Goal: Answer question/provide support: Share knowledge or assist other users

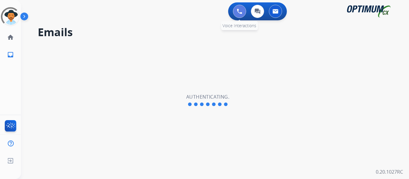
click at [240, 13] on img at bounding box center [239, 11] width 5 height 5
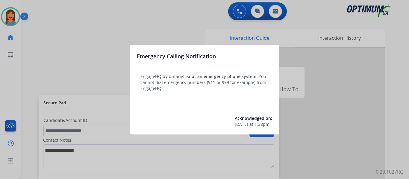
click at [33, 69] on div at bounding box center [204, 89] width 409 height 179
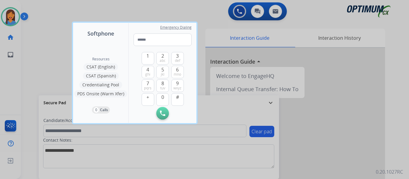
click at [28, 69] on div at bounding box center [204, 89] width 409 height 179
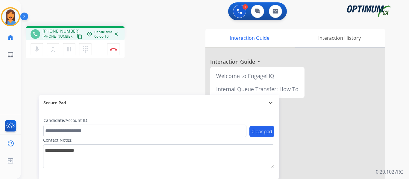
click at [77, 36] on mat-icon "content_copy" at bounding box center [79, 36] width 5 height 5
click at [115, 51] on button "Disconnect" at bounding box center [113, 49] width 13 height 13
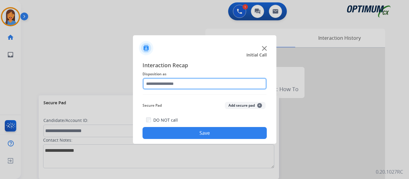
click at [182, 81] on input "text" at bounding box center [204, 84] width 124 height 12
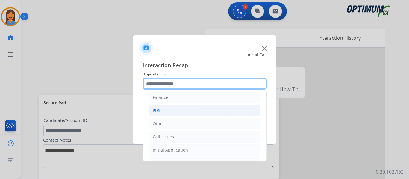
scroll to position [41, 0]
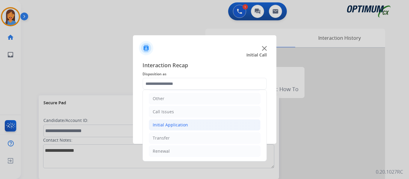
click at [170, 121] on li "Initial Application" at bounding box center [205, 124] width 112 height 11
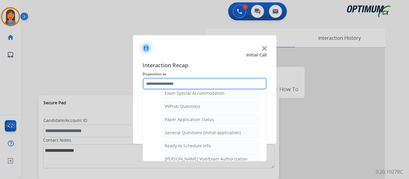
scroll to position [303, 0]
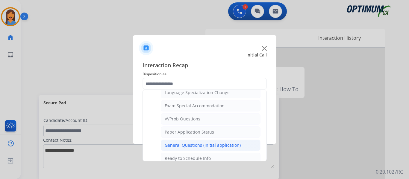
click at [185, 143] on div "General Questions (Initial application)" at bounding box center [203, 145] width 76 height 6
type input "**********"
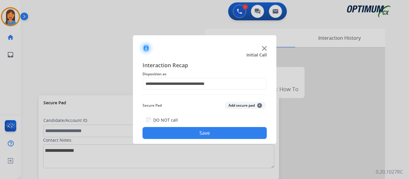
click at [211, 131] on button "Save" at bounding box center [204, 133] width 124 height 12
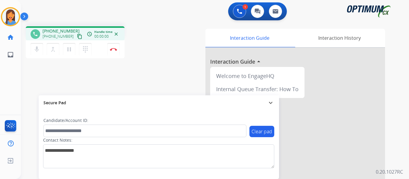
click at [77, 36] on mat-icon "content_copy" at bounding box center [79, 36] width 5 height 5
click at [115, 49] on img at bounding box center [113, 49] width 7 height 3
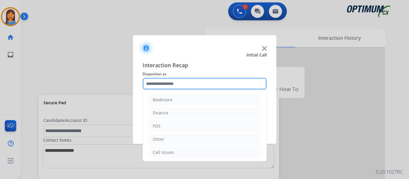
click at [198, 84] on input "text" at bounding box center [204, 84] width 124 height 12
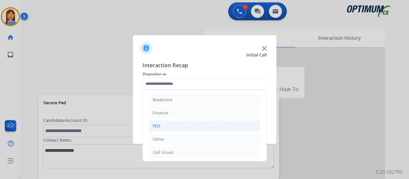
click at [167, 130] on li "PDS" at bounding box center [205, 126] width 112 height 11
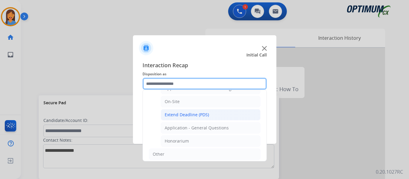
scroll to position [179, 0]
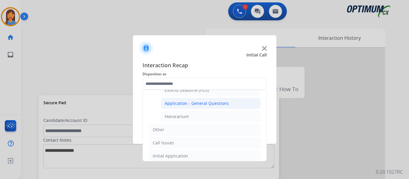
click at [201, 105] on div "Application - General Questions" at bounding box center [197, 104] width 64 height 6
type input "**********"
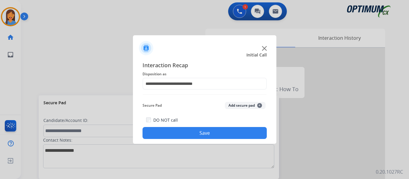
click at [208, 133] on button "Save" at bounding box center [204, 133] width 124 height 12
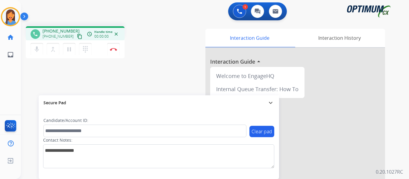
click at [77, 34] on mat-icon "content_copy" at bounding box center [79, 36] width 5 height 5
click at [114, 49] on img at bounding box center [113, 49] width 7 height 3
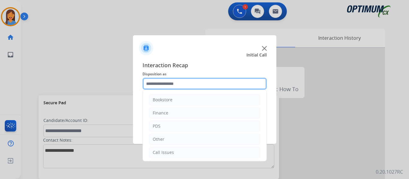
click at [187, 85] on input "text" at bounding box center [204, 84] width 124 height 12
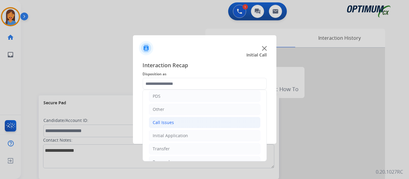
click at [157, 122] on div "Call Issues" at bounding box center [163, 123] width 21 height 6
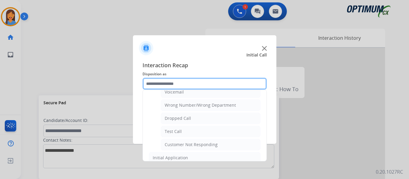
scroll to position [60, 0]
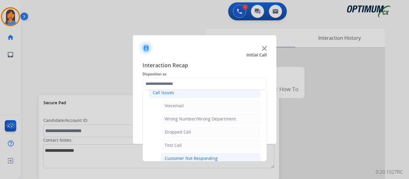
click at [188, 160] on div "Customer Not Responding" at bounding box center [191, 159] width 53 height 6
type input "**********"
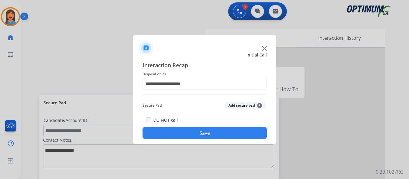
click at [194, 132] on button "Save" at bounding box center [204, 133] width 124 height 12
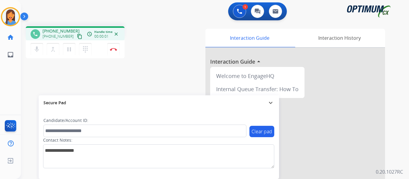
click at [77, 37] on mat-icon "content_copy" at bounding box center [79, 36] width 5 height 5
click at [114, 51] on button "Disconnect" at bounding box center [113, 49] width 13 height 13
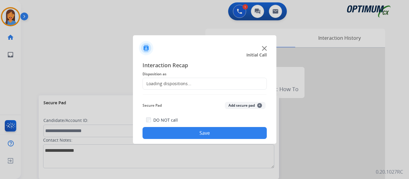
click at [175, 83] on div "Loading dispositions..." at bounding box center [167, 84] width 48 height 6
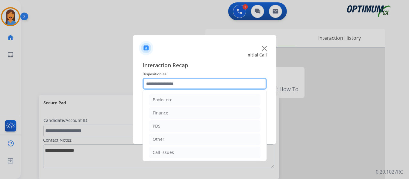
click at [185, 81] on input "text" at bounding box center [204, 84] width 124 height 12
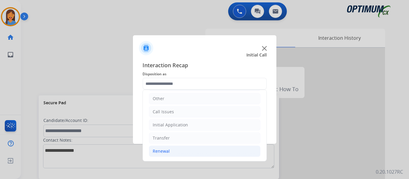
click at [160, 153] on div "Renewal" at bounding box center [161, 151] width 17 height 6
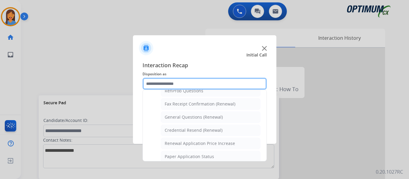
scroll to position [160, 0]
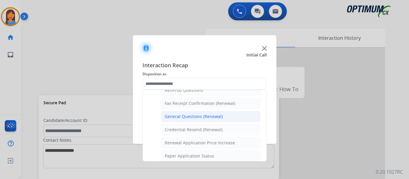
click at [188, 119] on div "General Questions (Renewal)" at bounding box center [194, 117] width 58 height 6
type input "**********"
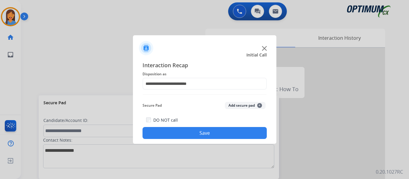
click at [208, 131] on button "Save" at bounding box center [204, 133] width 124 height 12
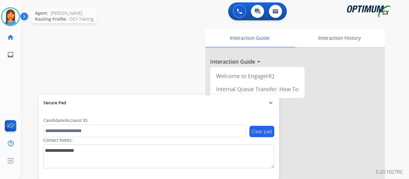
drag, startPoint x: 11, startPoint y: 20, endPoint x: 17, endPoint y: 21, distance: 6.1
click at [11, 20] on img at bounding box center [10, 16] width 17 height 17
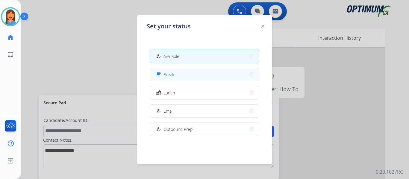
click at [172, 76] on span "Break" at bounding box center [168, 74] width 11 height 6
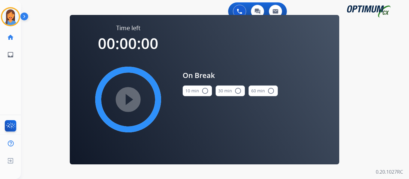
drag, startPoint x: 193, startPoint y: 94, endPoint x: 187, endPoint y: 94, distance: 6.3
click at [193, 94] on button "10 min radio_button_unchecked" at bounding box center [196, 91] width 29 height 11
click at [127, 99] on mat-icon "play_circle_filled" at bounding box center [127, 99] width 7 height 7
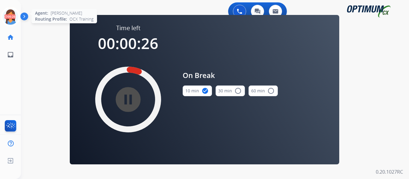
click at [11, 17] on icon at bounding box center [10, 16] width 19 height 19
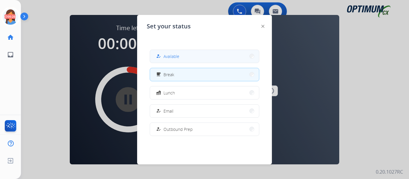
click at [165, 56] on div "how_to_reg Available" at bounding box center [167, 56] width 25 height 7
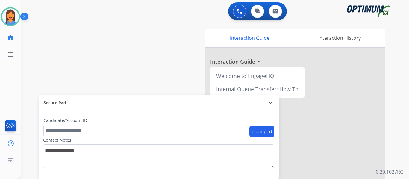
click at [28, 71] on div "swap_horiz Break voice bridge close_fullscreen Connect 3-Way Call merge_type Se…" at bounding box center [207, 146] width 373 height 249
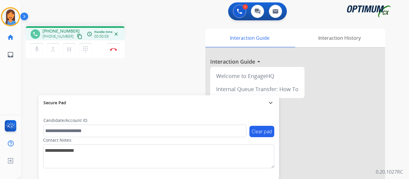
click at [77, 37] on mat-icon "content_copy" at bounding box center [79, 36] width 5 height 5
click at [115, 51] on button "Disconnect" at bounding box center [113, 49] width 13 height 13
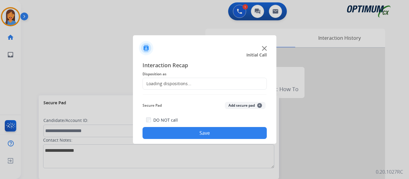
click at [176, 85] on div "Loading dispositions..." at bounding box center [167, 84] width 48 height 6
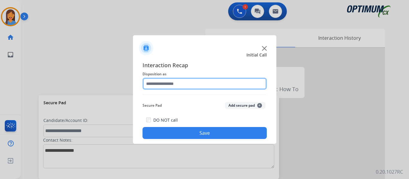
click at [183, 83] on input "text" at bounding box center [204, 84] width 124 height 12
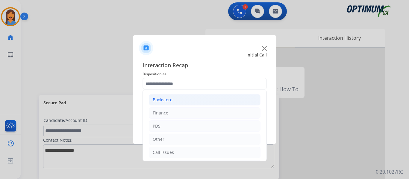
click at [168, 98] on div "Bookstore" at bounding box center [163, 100] width 20 height 6
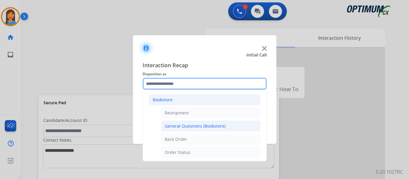
scroll to position [30, 0]
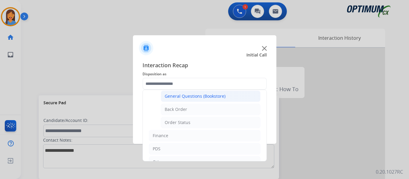
click at [194, 96] on div "General Questions (Bookstore)" at bounding box center [195, 96] width 61 height 6
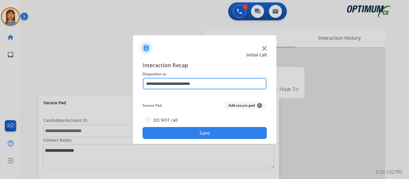
click at [184, 86] on input "**********" at bounding box center [204, 84] width 124 height 12
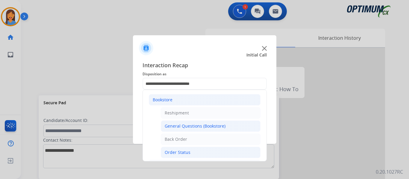
click at [176, 152] on div "Order Status" at bounding box center [178, 153] width 26 height 6
type input "**********"
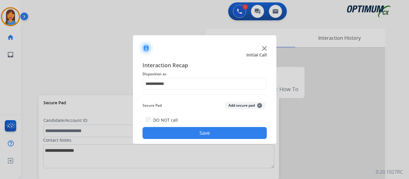
click at [181, 130] on button "Save" at bounding box center [204, 133] width 124 height 12
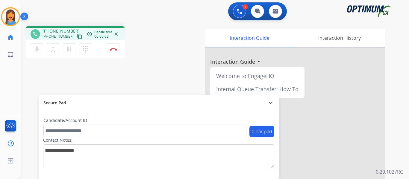
click at [77, 38] on mat-icon "content_copy" at bounding box center [79, 36] width 5 height 5
click at [5, 92] on div "[PERSON_NAME] Edit Avatar Agent: [PERSON_NAME] Profile: OCX Training home Home …" at bounding box center [10, 89] width 21 height 179
click at [112, 51] on button "Disconnect" at bounding box center [113, 49] width 13 height 13
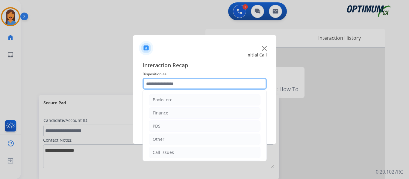
click at [190, 80] on input "text" at bounding box center [204, 84] width 124 height 12
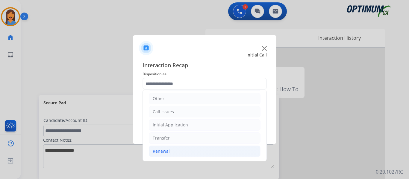
click at [165, 156] on li "Renewal" at bounding box center [205, 151] width 112 height 11
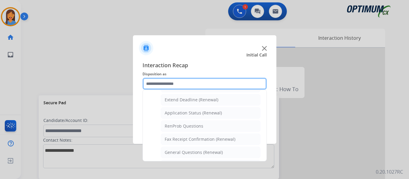
scroll to position [130, 0]
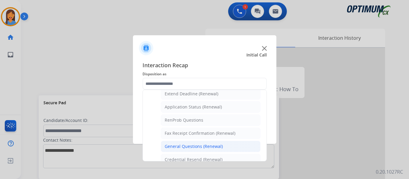
click at [191, 149] on div "General Questions (Renewal)" at bounding box center [194, 147] width 58 height 6
type input "**********"
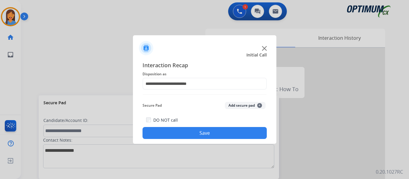
click at [215, 128] on button "Save" at bounding box center [204, 133] width 124 height 12
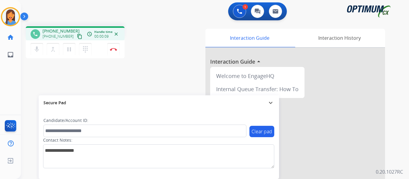
click at [77, 38] on mat-icon "content_copy" at bounding box center [79, 36] width 5 height 5
click at [177, 75] on div "Interaction Guide Interaction History Interaction Guide arrow_drop_up Welcome t…" at bounding box center [280, 150] width 209 height 242
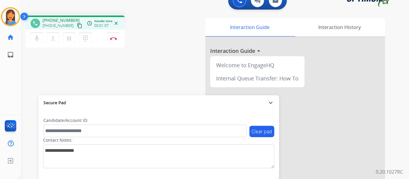
scroll to position [0, 0]
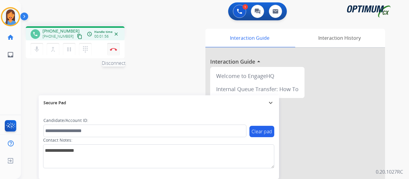
click at [112, 48] on button "Disconnect" at bounding box center [113, 49] width 13 height 13
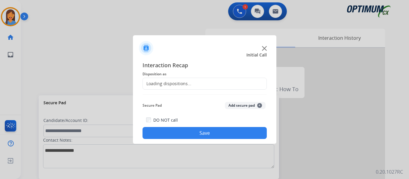
click at [184, 82] on div "Loading dispositions..." at bounding box center [167, 84] width 48 height 6
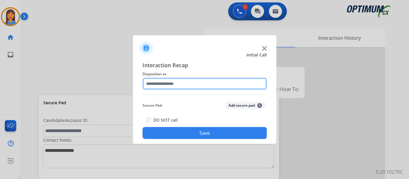
click at [202, 85] on input "text" at bounding box center [204, 84] width 124 height 12
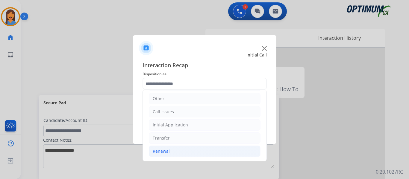
click at [166, 152] on div "Renewal" at bounding box center [161, 151] width 17 height 6
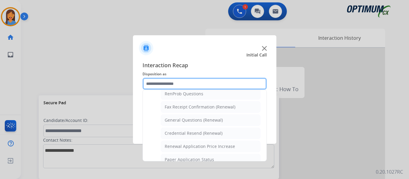
scroll to position [160, 0]
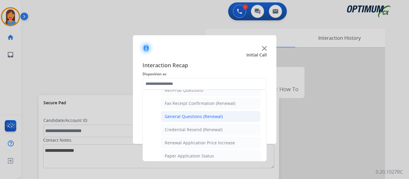
click at [185, 118] on div "General Questions (Renewal)" at bounding box center [194, 117] width 58 height 6
type input "**********"
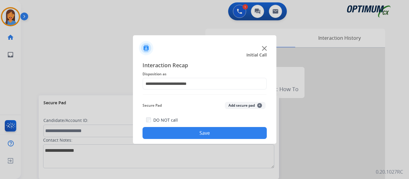
click at [195, 133] on button "Save" at bounding box center [204, 133] width 124 height 12
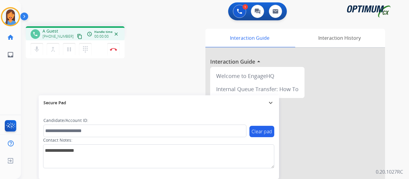
click at [77, 36] on mat-icon "content_copy" at bounding box center [79, 36] width 5 height 5
click at [173, 50] on div "phone [PHONE_NUMBER] [PHONE_NUMBER] content_copy access_time Call metrics Queue…" at bounding box center [100, 43] width 148 height 34
click at [115, 51] on button "Disconnect" at bounding box center [113, 49] width 13 height 13
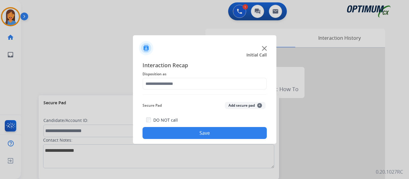
click at [171, 91] on div "Interaction Recap Disposition as Secure Pad Add secure pad + DO NOT call Save" at bounding box center [204, 100] width 124 height 78
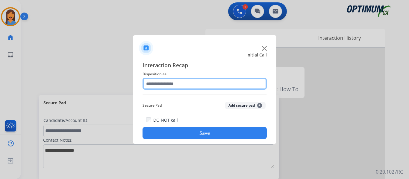
click at [172, 86] on input "text" at bounding box center [204, 84] width 124 height 12
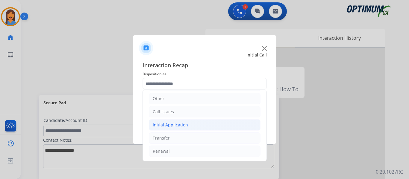
click at [175, 123] on div "Initial Application" at bounding box center [170, 125] width 35 height 6
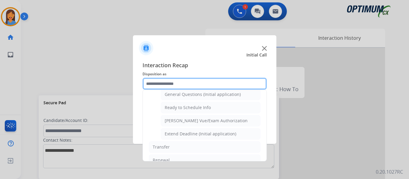
scroll to position [363, 0]
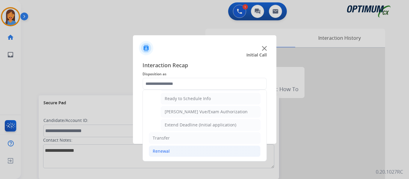
click at [159, 153] on div "Renewal" at bounding box center [161, 151] width 17 height 6
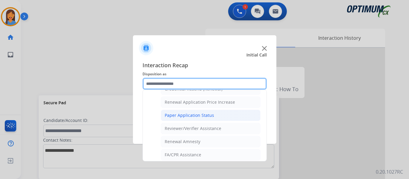
scroll to position [171, 0]
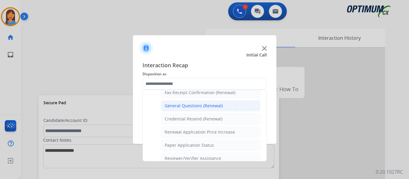
click at [180, 109] on div "General Questions (Renewal)" at bounding box center [194, 106] width 58 height 6
type input "**********"
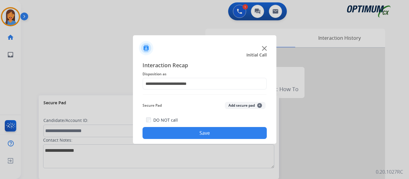
click at [203, 134] on button "Save" at bounding box center [204, 133] width 124 height 12
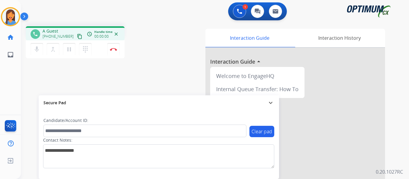
drag, startPoint x: 72, startPoint y: 35, endPoint x: 176, endPoint y: 39, distance: 104.8
click at [77, 35] on mat-icon "content_copy" at bounding box center [79, 36] width 5 height 5
click at [115, 53] on button "Disconnect" at bounding box center [113, 49] width 13 height 13
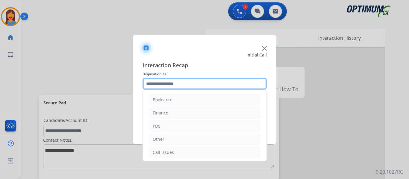
click at [161, 85] on input "text" at bounding box center [204, 84] width 124 height 12
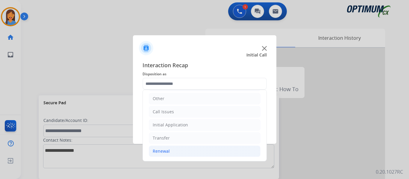
click at [162, 150] on div "Renewal" at bounding box center [161, 151] width 17 height 6
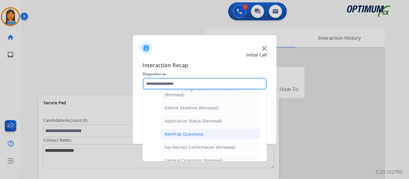
scroll to position [130, 0]
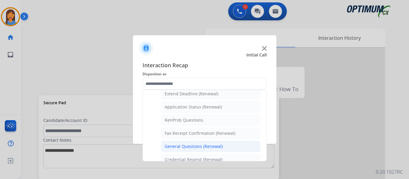
click at [199, 147] on div "General Questions (Renewal)" at bounding box center [194, 147] width 58 height 6
type input "**********"
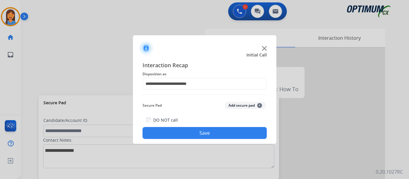
click at [205, 132] on button "Save" at bounding box center [204, 133] width 124 height 12
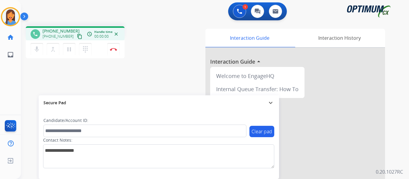
click at [72, 40] on div "phone [PHONE_NUMBER] [PHONE_NUMBER] content_copy access_time Call metrics Queue…" at bounding box center [75, 33] width 99 height 14
click at [77, 37] on mat-icon "content_copy" at bounding box center [79, 36] width 5 height 5
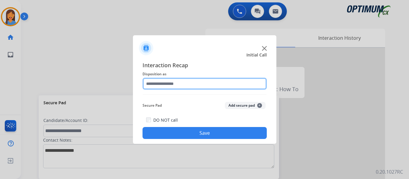
click at [169, 86] on input "text" at bounding box center [204, 84] width 124 height 12
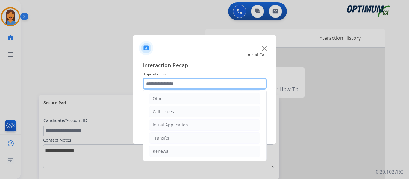
scroll to position [11, 0]
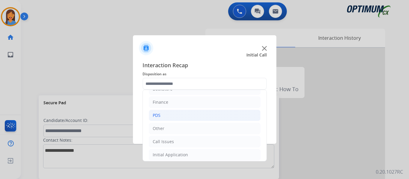
click at [159, 117] on div "PDS" at bounding box center [157, 115] width 8 height 6
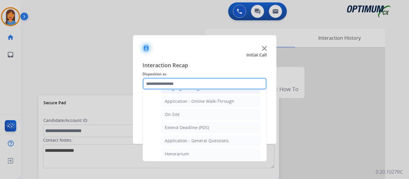
scroll to position [160, 0]
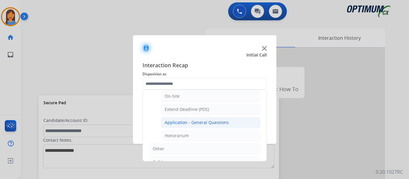
click at [197, 121] on div "Application - General Questions" at bounding box center [197, 123] width 64 height 6
type input "**********"
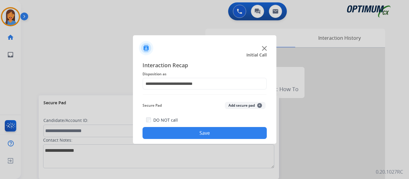
click at [200, 130] on button "Save" at bounding box center [204, 133] width 124 height 12
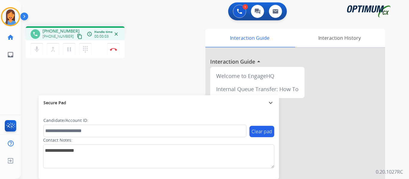
click at [77, 38] on mat-icon "content_copy" at bounding box center [79, 36] width 5 height 5
click at [116, 50] on img at bounding box center [113, 49] width 7 height 3
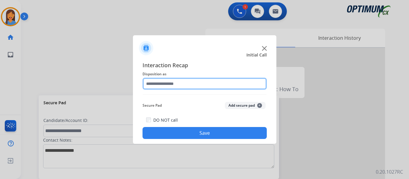
click at [177, 83] on input "text" at bounding box center [204, 84] width 124 height 12
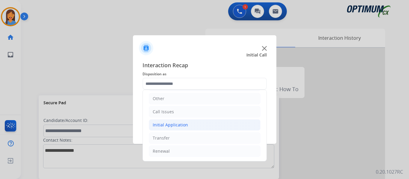
click at [177, 124] on div "Initial Application" at bounding box center [170, 125] width 35 height 6
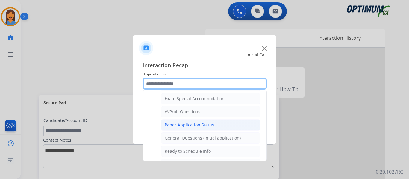
scroll to position [340, 0]
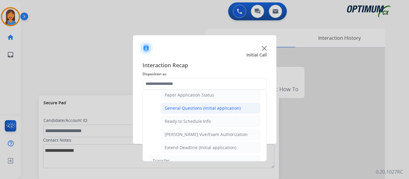
click at [197, 108] on div "General Questions (Initial application)" at bounding box center [203, 108] width 76 height 6
type input "**********"
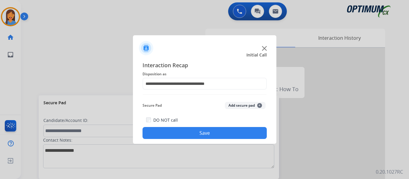
click at [191, 139] on div "**********" at bounding box center [204, 100] width 143 height 88
click at [185, 133] on button "Save" at bounding box center [204, 133] width 124 height 12
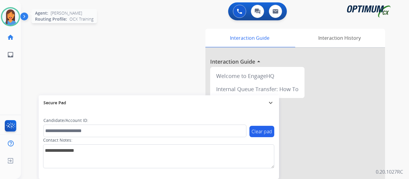
click at [10, 20] on img at bounding box center [10, 16] width 17 height 17
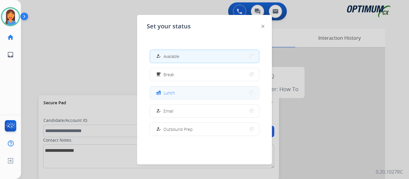
click at [169, 95] on span "Lunch" at bounding box center [168, 93] width 11 height 6
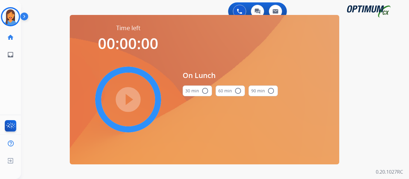
click at [189, 93] on button "30 min radio_button_unchecked" at bounding box center [196, 91] width 29 height 11
click at [112, 96] on div "play_circle_filled" at bounding box center [128, 100] width 90 height 90
click at [124, 98] on mat-icon "play_circle_filled" at bounding box center [127, 99] width 7 height 7
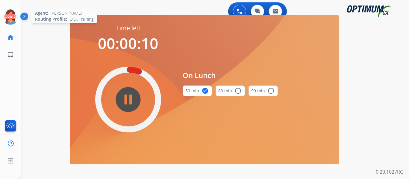
drag, startPoint x: 12, startPoint y: 18, endPoint x: 20, endPoint y: 19, distance: 8.2
click at [12, 18] on icon at bounding box center [10, 16] width 19 height 19
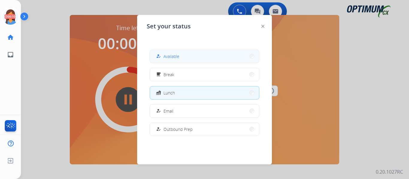
click at [168, 59] on span "Available" at bounding box center [171, 56] width 16 height 6
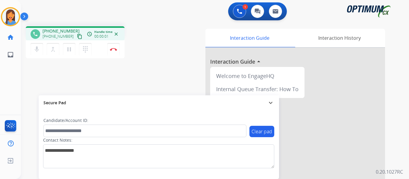
click at [77, 37] on mat-icon "content_copy" at bounding box center [79, 36] width 5 height 5
click at [114, 49] on img at bounding box center [113, 49] width 7 height 3
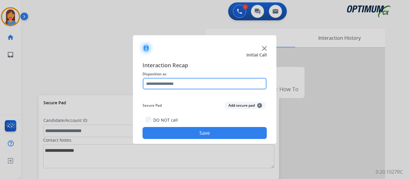
click at [174, 84] on input "text" at bounding box center [204, 84] width 124 height 12
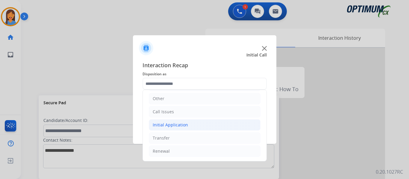
click at [173, 123] on div "Initial Application" at bounding box center [170, 125] width 35 height 6
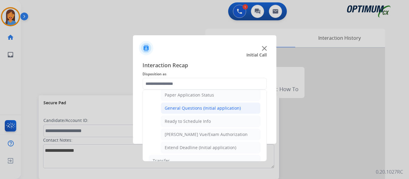
click at [190, 107] on div "General Questions (Initial application)" at bounding box center [203, 108] width 76 height 6
type input "**********"
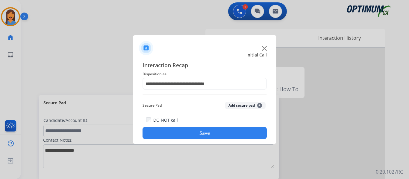
click at [203, 130] on button "Save" at bounding box center [204, 133] width 124 height 12
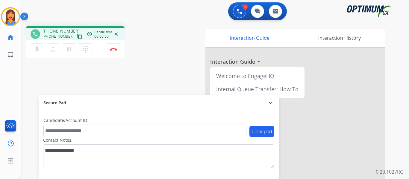
drag, startPoint x: 75, startPoint y: 39, endPoint x: 138, endPoint y: 35, distance: 62.9
click at [77, 39] on mat-icon "content_copy" at bounding box center [79, 36] width 5 height 5
click at [182, 70] on div "Interaction Guide Interaction History Interaction Guide arrow_drop_up Welcome t…" at bounding box center [280, 150] width 209 height 242
click at [115, 51] on button "Disconnect" at bounding box center [113, 49] width 13 height 13
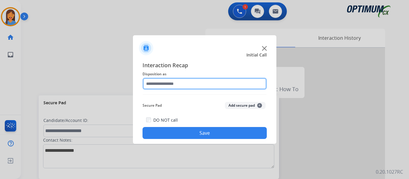
click at [180, 86] on input "text" at bounding box center [204, 84] width 124 height 12
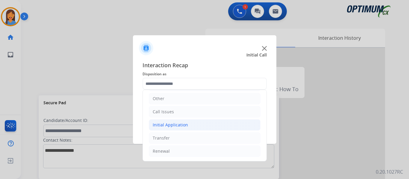
drag, startPoint x: 169, startPoint y: 124, endPoint x: 177, endPoint y: 127, distance: 8.1
click at [169, 124] on div "Initial Application" at bounding box center [170, 125] width 35 height 6
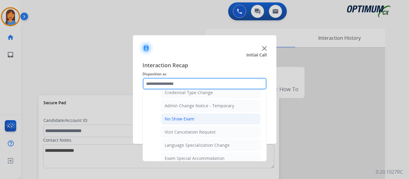
scroll to position [220, 0]
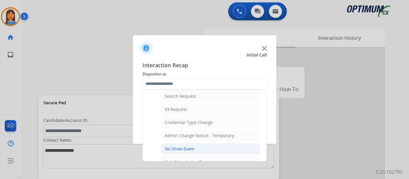
click at [189, 121] on div "Credential Type Change" at bounding box center [189, 123] width 48 height 6
type input "**********"
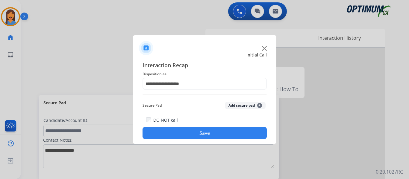
click at [191, 134] on button "Save" at bounding box center [204, 133] width 124 height 12
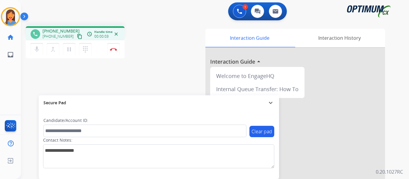
click at [77, 37] on mat-icon "content_copy" at bounding box center [79, 36] width 5 height 5
click at [115, 49] on img at bounding box center [113, 49] width 7 height 3
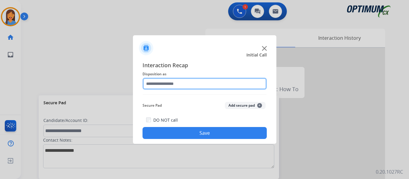
click at [153, 84] on input "text" at bounding box center [204, 84] width 124 height 12
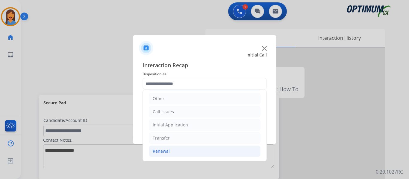
click at [163, 154] on div "Renewal" at bounding box center [161, 151] width 17 height 6
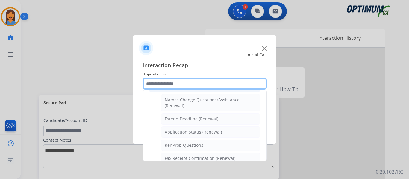
scroll to position [160, 0]
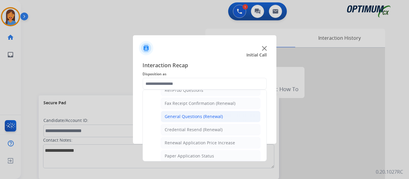
click at [199, 116] on div "General Questions (Renewal)" at bounding box center [194, 117] width 58 height 6
type input "**********"
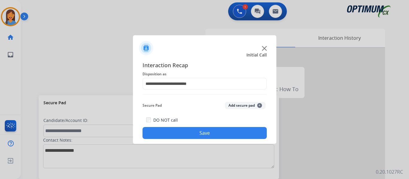
click at [206, 133] on button "Save" at bounding box center [204, 133] width 124 height 12
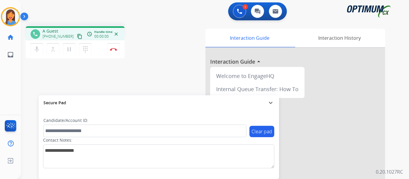
click at [77, 36] on mat-icon "content_copy" at bounding box center [79, 36] width 5 height 5
click at [115, 48] on button "Disconnect" at bounding box center [113, 49] width 13 height 13
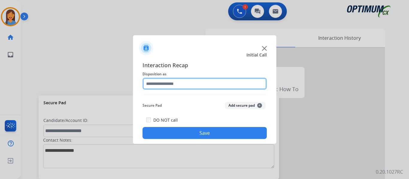
click at [185, 84] on input "text" at bounding box center [204, 84] width 124 height 12
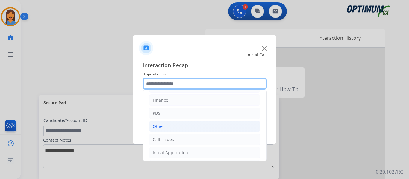
scroll to position [0, 0]
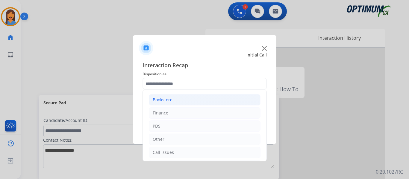
click at [172, 102] on div "Bookstore" at bounding box center [163, 100] width 20 height 6
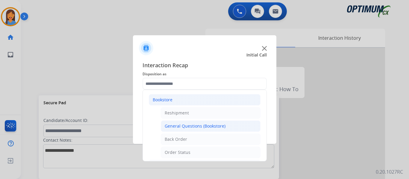
click at [186, 129] on div "General Questions (Bookstore)" at bounding box center [195, 126] width 61 height 6
type input "**********"
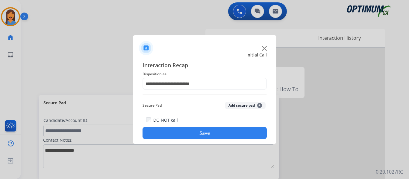
click at [258, 131] on button "Save" at bounding box center [204, 133] width 124 height 12
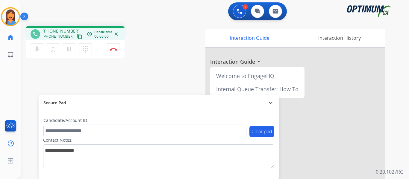
click at [77, 36] on mat-icon "content_copy" at bounding box center [79, 36] width 5 height 5
click at [114, 51] on button "Disconnect" at bounding box center [113, 49] width 13 height 13
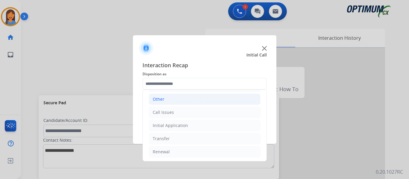
scroll to position [41, 0]
click at [167, 152] on div "Renewal" at bounding box center [161, 151] width 17 height 6
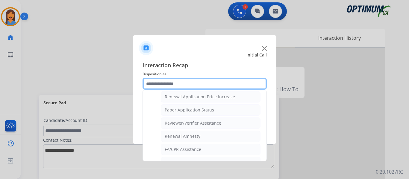
scroll to position [220, 0]
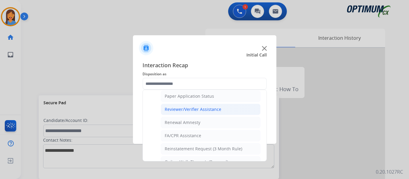
click at [196, 112] on div "Reviewer/Verifier Assistance" at bounding box center [193, 109] width 57 height 6
type input "**********"
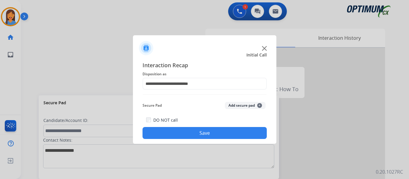
click at [197, 131] on button "Save" at bounding box center [204, 133] width 124 height 12
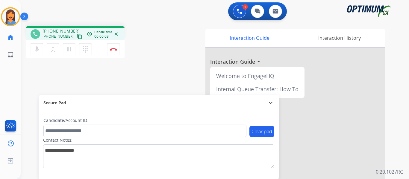
click at [77, 37] on mat-icon "content_copy" at bounding box center [79, 36] width 5 height 5
click at [156, 76] on div "phone [PHONE_NUMBER] [PHONE_NUMBER] content_copy access_time Call metrics Queue…" at bounding box center [207, 146] width 373 height 249
click at [113, 49] on img at bounding box center [113, 49] width 7 height 3
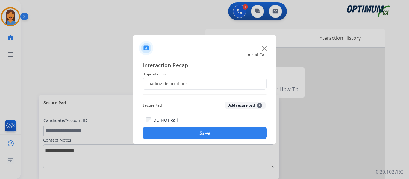
click at [173, 82] on div "Loading dispositions..." at bounding box center [167, 84] width 48 height 6
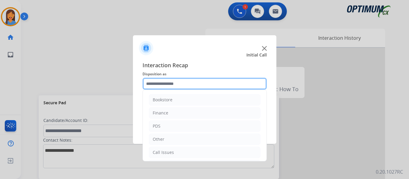
click at [180, 82] on input "text" at bounding box center [204, 84] width 124 height 12
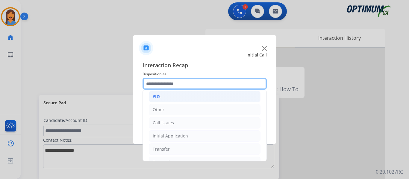
scroll to position [41, 0]
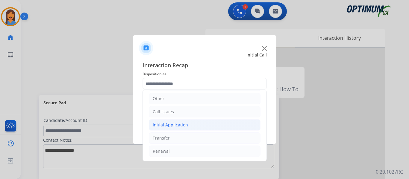
click at [177, 125] on div "Initial Application" at bounding box center [170, 125] width 35 height 6
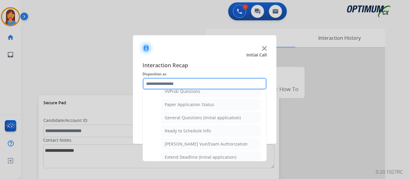
scroll to position [340, 0]
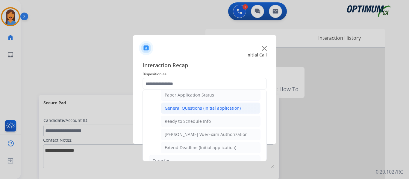
click at [192, 107] on div "General Questions (Initial application)" at bounding box center [203, 108] width 76 height 6
type input "**********"
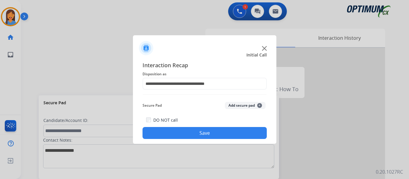
click at [197, 133] on button "Save" at bounding box center [204, 133] width 124 height 12
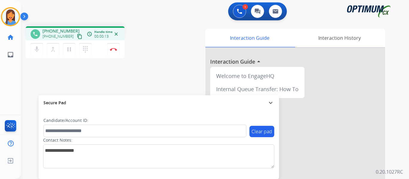
click at [77, 38] on mat-icon "content_copy" at bounding box center [79, 36] width 5 height 5
click at [114, 48] on img at bounding box center [113, 49] width 7 height 3
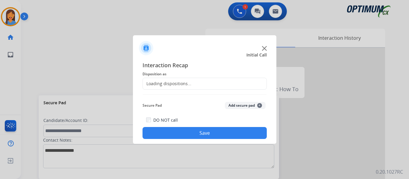
click at [161, 83] on div "Loading dispositions..." at bounding box center [167, 84] width 48 height 6
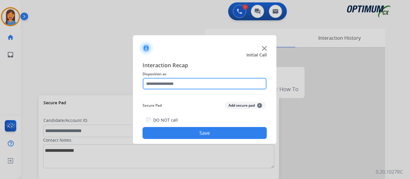
click at [191, 82] on input "text" at bounding box center [204, 84] width 124 height 12
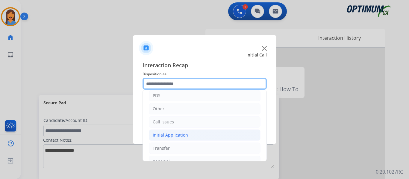
scroll to position [41, 0]
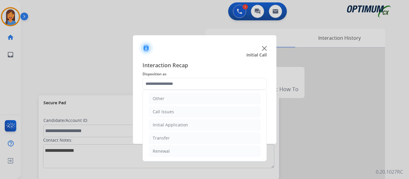
drag, startPoint x: 167, startPoint y: 149, endPoint x: 174, endPoint y: 145, distance: 8.7
click at [167, 150] on div "Renewal" at bounding box center [161, 151] width 17 height 6
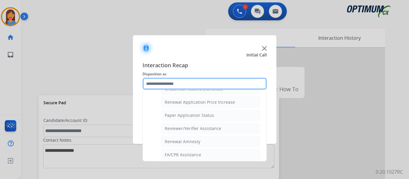
scroll to position [171, 0]
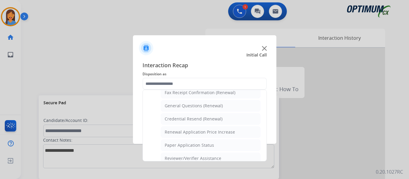
click at [198, 157] on div "Reviewer/Verifier Assistance" at bounding box center [193, 159] width 57 height 6
type input "**********"
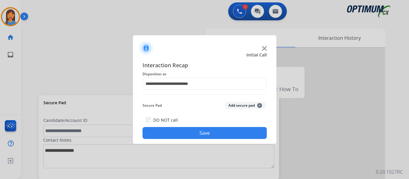
click at [228, 133] on button "Save" at bounding box center [204, 133] width 124 height 12
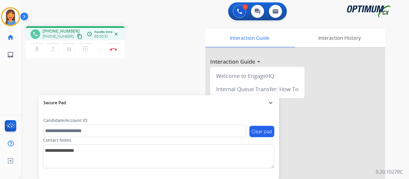
click at [77, 37] on mat-icon "content_copy" at bounding box center [79, 36] width 5 height 5
click at [115, 52] on button "Disconnect" at bounding box center [113, 49] width 13 height 13
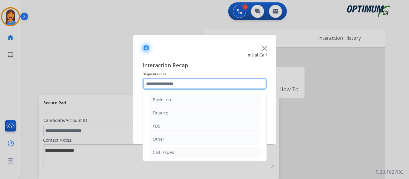
click at [168, 83] on input "text" at bounding box center [204, 84] width 124 height 12
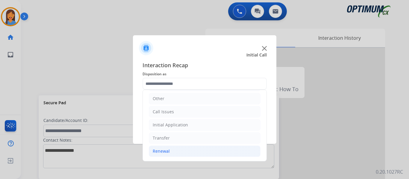
click at [162, 150] on div "Renewal" at bounding box center [161, 151] width 17 height 6
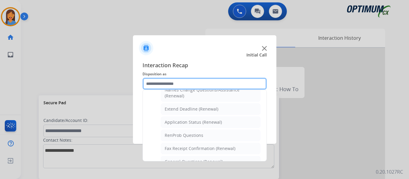
scroll to position [101, 0]
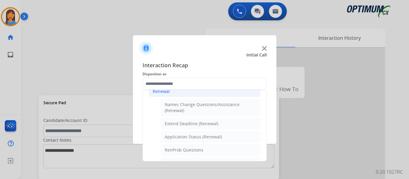
click at [185, 137] on div "Application Status (Renewal)" at bounding box center [193, 137] width 57 height 6
type input "**********"
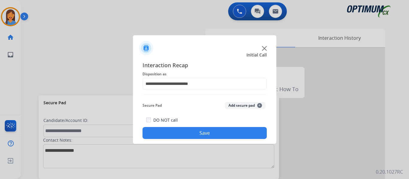
click at [186, 137] on button "Save" at bounding box center [204, 133] width 124 height 12
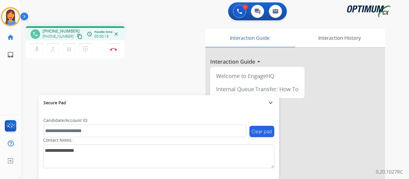
click at [77, 37] on mat-icon "content_copy" at bounding box center [79, 36] width 5 height 5
click at [77, 35] on mat-icon "content_copy" at bounding box center [79, 36] width 5 height 5
click at [77, 38] on mat-icon "content_copy" at bounding box center [79, 36] width 5 height 5
click at [77, 36] on mat-icon "content_copy" at bounding box center [79, 36] width 5 height 5
click at [113, 48] on img at bounding box center [113, 49] width 7 height 3
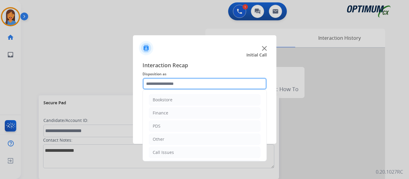
click at [172, 84] on input "text" at bounding box center [204, 84] width 124 height 12
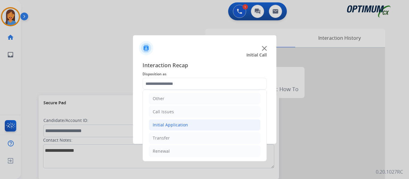
click at [172, 126] on div "Initial Application" at bounding box center [170, 125] width 35 height 6
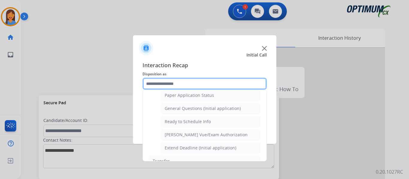
scroll to position [340, 0]
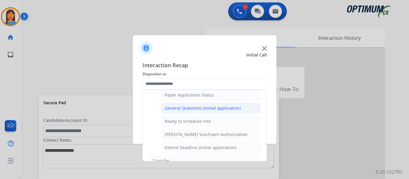
click at [189, 109] on div "General Questions (Initial application)" at bounding box center [203, 108] width 76 height 6
type input "**********"
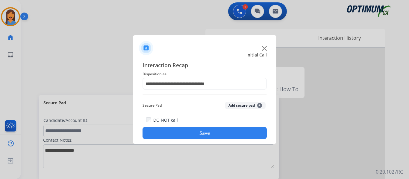
click at [197, 133] on button "Save" at bounding box center [204, 133] width 124 height 12
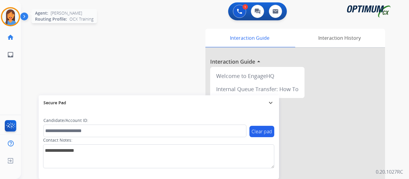
click at [9, 22] on img at bounding box center [10, 16] width 17 height 17
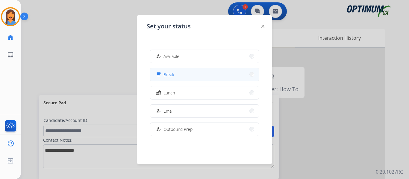
click at [169, 74] on span "Break" at bounding box center [168, 74] width 11 height 6
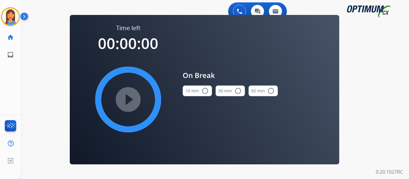
click at [200, 91] on button "10 min radio_button_unchecked" at bounding box center [196, 91] width 29 height 11
click at [124, 97] on mat-icon "play_circle_filled" at bounding box center [127, 99] width 7 height 7
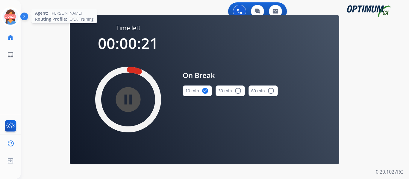
click at [14, 16] on icon at bounding box center [10, 16] width 19 height 19
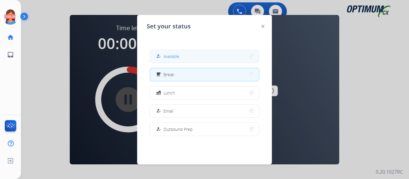
click at [172, 60] on div "how_to_reg Available" at bounding box center [167, 56] width 25 height 7
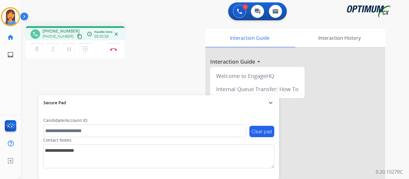
click at [77, 38] on mat-icon "content_copy" at bounding box center [79, 36] width 5 height 5
click at [114, 51] on button "Disconnect" at bounding box center [113, 49] width 13 height 13
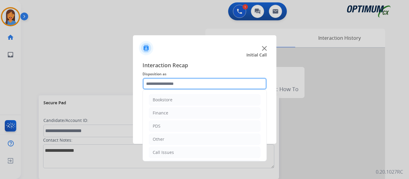
click at [169, 87] on input "text" at bounding box center [204, 84] width 124 height 12
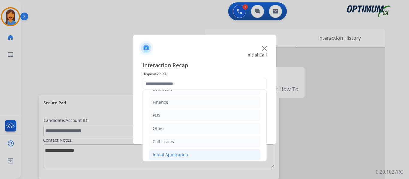
click at [177, 154] on div "Initial Application" at bounding box center [170, 155] width 35 height 6
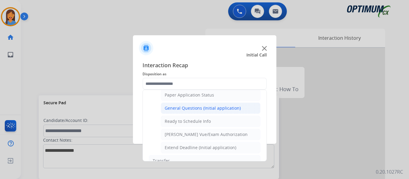
click at [186, 110] on div "General Questions (Initial application)" at bounding box center [203, 108] width 76 height 6
type input "**********"
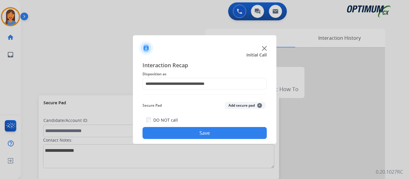
click at [193, 131] on button "Save" at bounding box center [204, 133] width 124 height 12
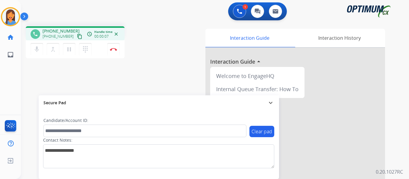
click at [76, 36] on button "content_copy" at bounding box center [79, 36] width 7 height 7
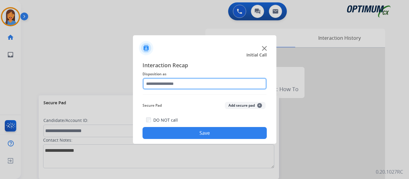
click at [163, 83] on input "text" at bounding box center [204, 84] width 124 height 12
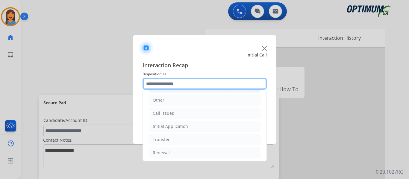
scroll to position [41, 0]
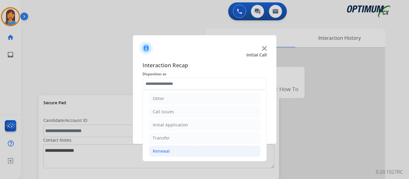
click at [165, 151] on div "Renewal" at bounding box center [161, 151] width 17 height 6
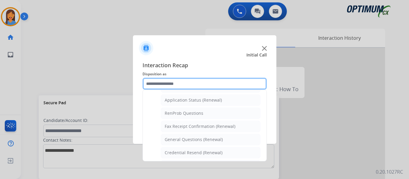
scroll to position [160, 0]
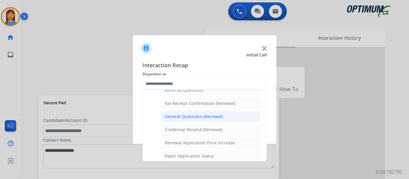
click at [183, 117] on div "General Questions (Renewal)" at bounding box center [194, 117] width 58 height 6
type input "**********"
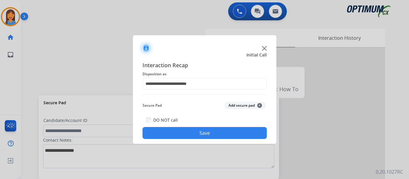
click at [186, 129] on button "Save" at bounding box center [204, 133] width 124 height 12
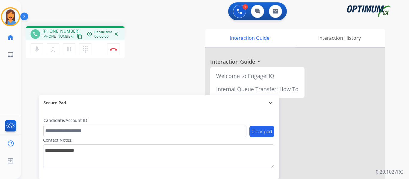
click at [77, 36] on mat-icon "content_copy" at bounding box center [79, 36] width 5 height 5
click at [181, 67] on div "Interaction Guide Interaction History Interaction Guide arrow_drop_up Welcome t…" at bounding box center [280, 150] width 209 height 242
click at [113, 51] on img at bounding box center [113, 49] width 7 height 3
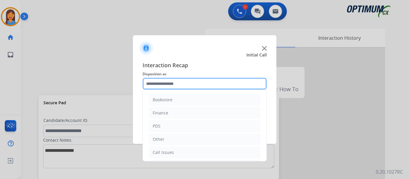
click at [174, 82] on input "text" at bounding box center [204, 84] width 124 height 12
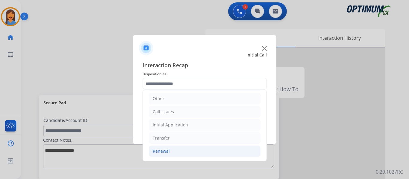
click at [169, 150] on li "Renewal" at bounding box center [205, 151] width 112 height 11
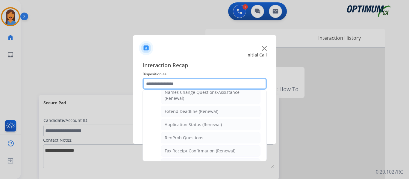
scroll to position [130, 0]
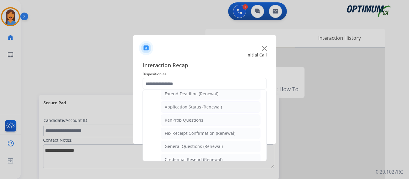
click at [170, 150] on div "General Questions (Renewal)" at bounding box center [194, 147] width 58 height 6
type input "**********"
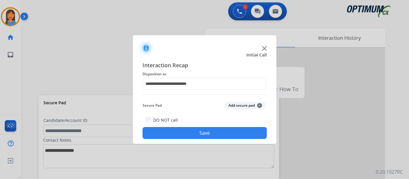
click at [178, 130] on button "Save" at bounding box center [204, 133] width 124 height 12
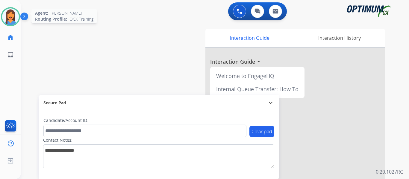
click at [10, 19] on img at bounding box center [10, 16] width 17 height 17
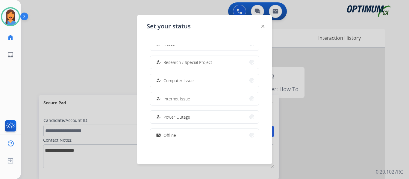
scroll to position [149, 0]
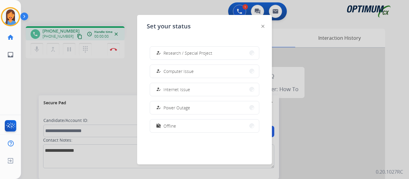
click at [88, 77] on div at bounding box center [204, 89] width 409 height 179
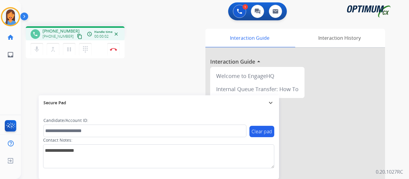
click at [77, 37] on mat-icon "content_copy" at bounding box center [79, 36] width 5 height 5
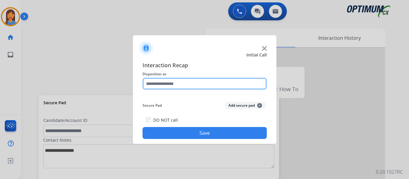
click at [155, 83] on input "text" at bounding box center [204, 84] width 124 height 12
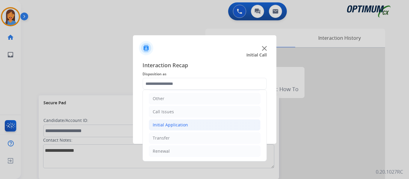
click at [172, 126] on div "Initial Application" at bounding box center [170, 125] width 35 height 6
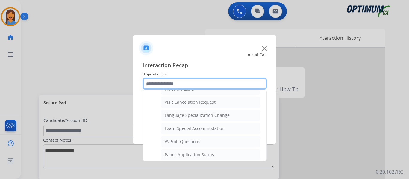
scroll to position [310, 0]
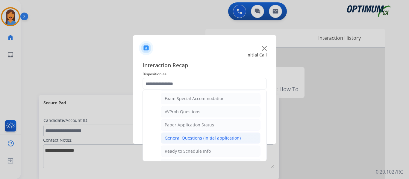
click at [193, 136] on div "General Questions (Initial application)" at bounding box center [203, 138] width 76 height 6
type input "**********"
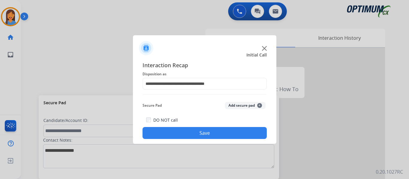
click at [195, 140] on div "**********" at bounding box center [204, 100] width 143 height 88
click at [194, 137] on button "Save" at bounding box center [204, 133] width 124 height 12
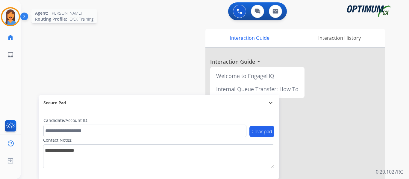
click at [6, 15] on img at bounding box center [10, 16] width 17 height 17
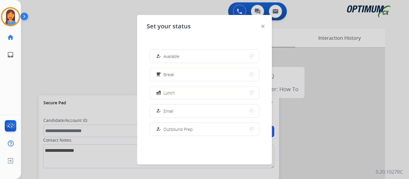
scroll to position [149, 0]
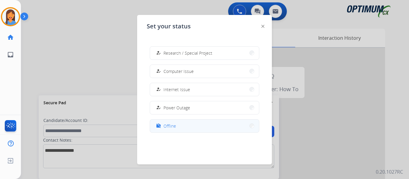
click at [178, 127] on button "work_off Offline" at bounding box center [204, 126] width 109 height 13
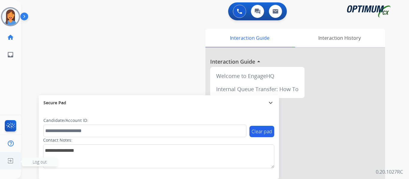
click at [10, 160] on img at bounding box center [10, 160] width 11 height 11
